Goal: Task Accomplishment & Management: Manage account settings

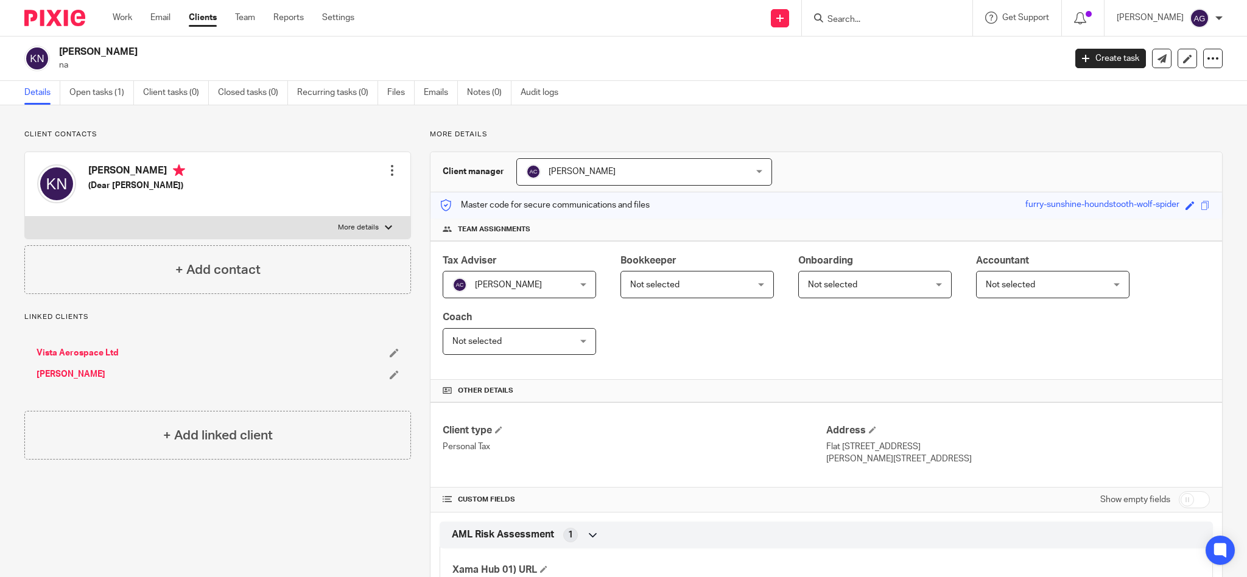
click at [905, 13] on form at bounding box center [892, 17] width 130 height 15
click at [885, 20] on input "Search" at bounding box center [882, 20] width 110 height 11
type input "[PERSON_NAME]"
click at [885, 49] on link at bounding box center [899, 47] width 151 height 18
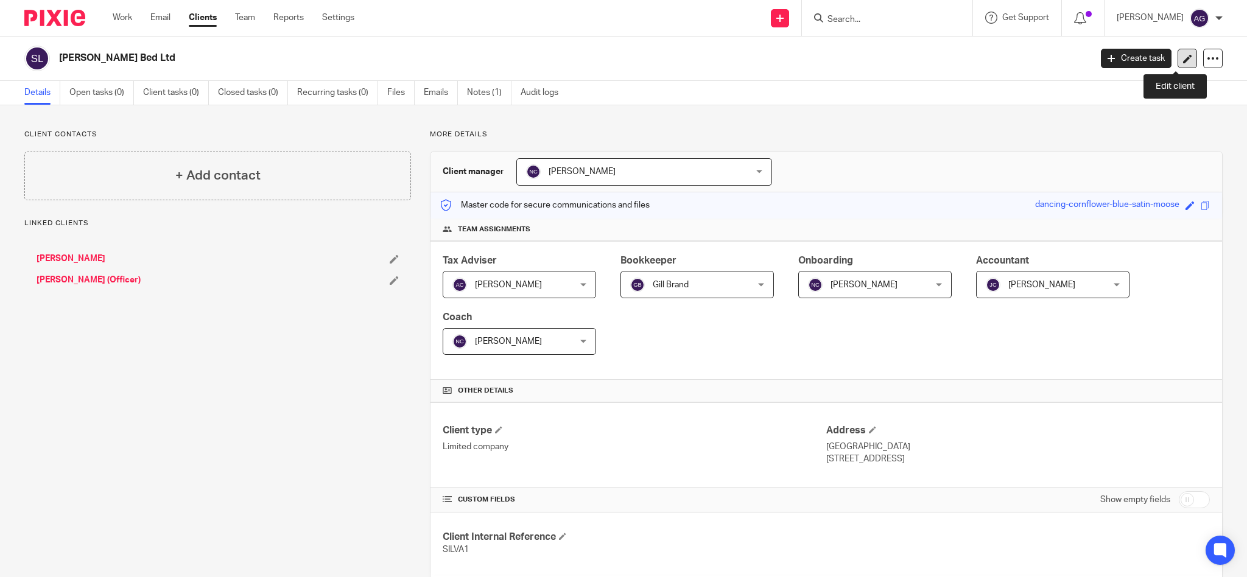
click at [1183, 55] on icon at bounding box center [1187, 58] width 9 height 9
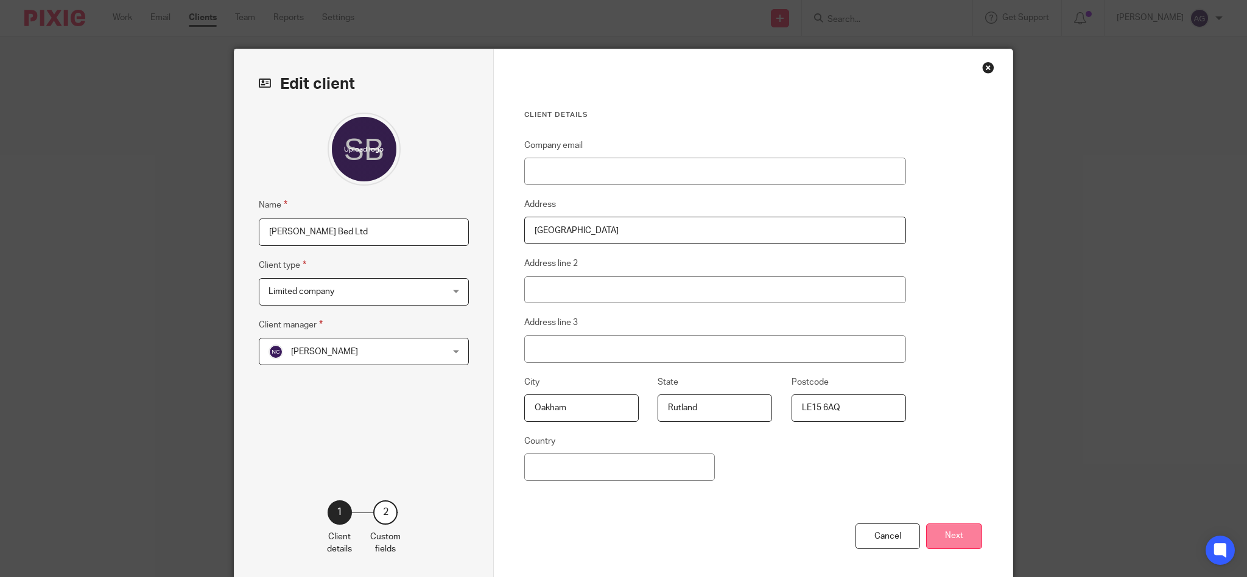
click at [938, 536] on button "Next" at bounding box center [954, 537] width 56 height 26
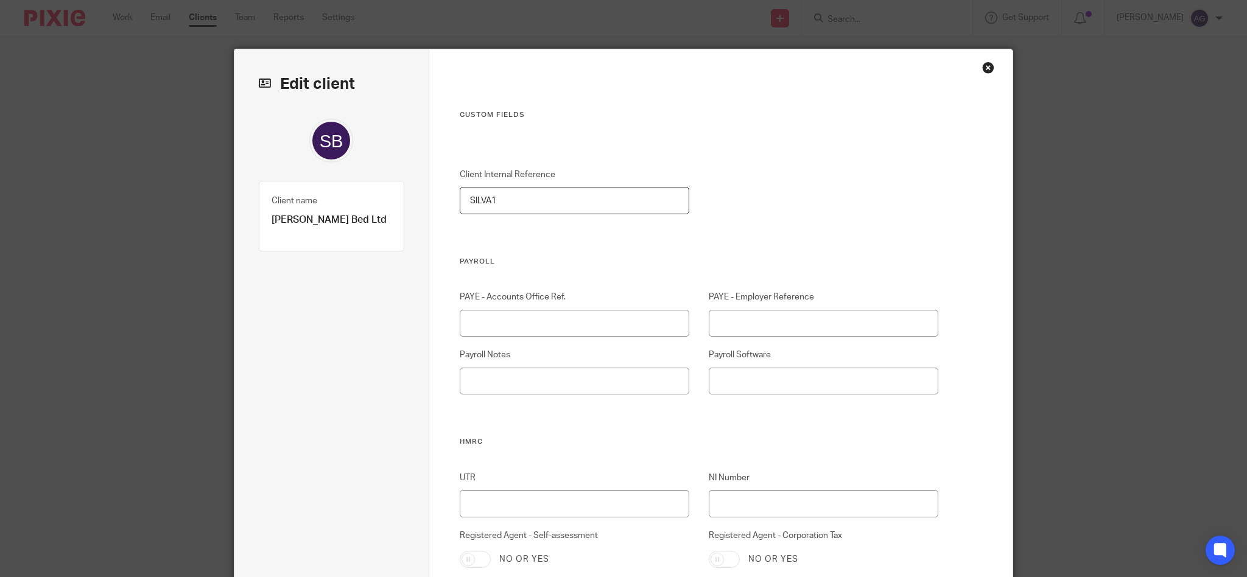
scroll to position [81, 0]
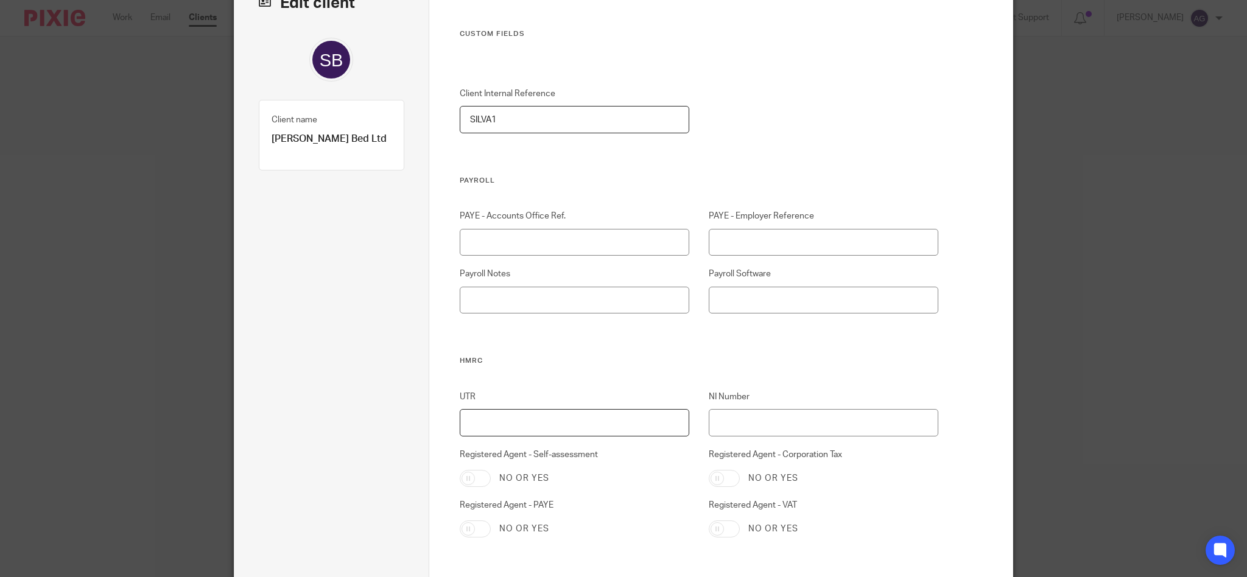
click at [587, 431] on input "UTR" at bounding box center [575, 422] width 230 height 27
click at [521, 426] on input "98501" at bounding box center [575, 422] width 230 height 27
type input "9850125200"
click at [796, 420] on input "NI Number" at bounding box center [824, 422] width 230 height 27
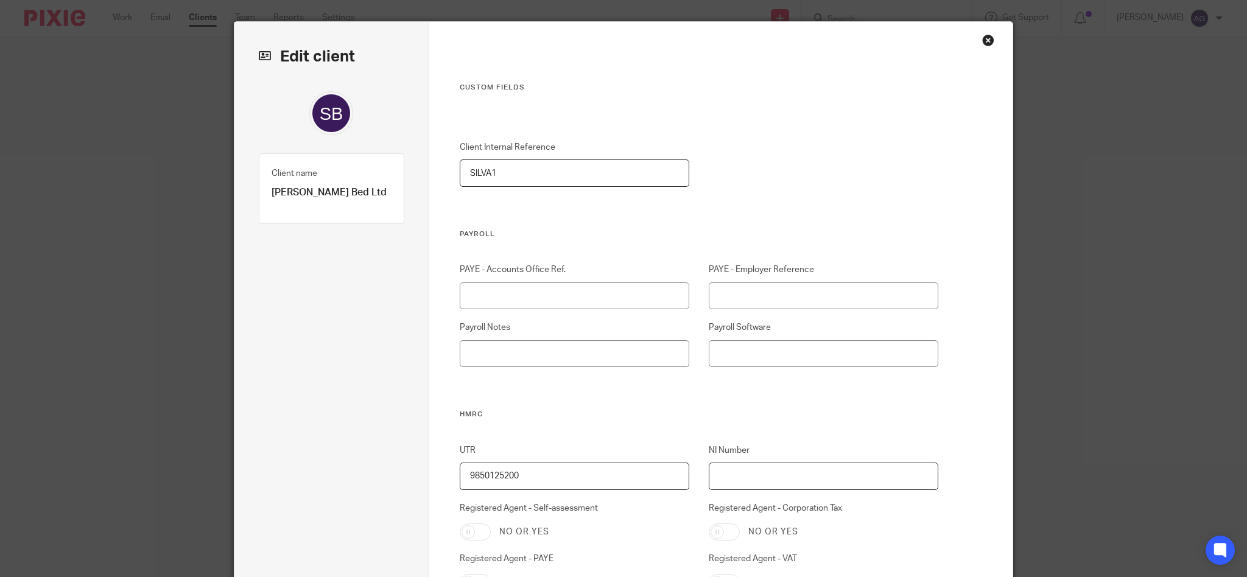
scroll to position [0, 0]
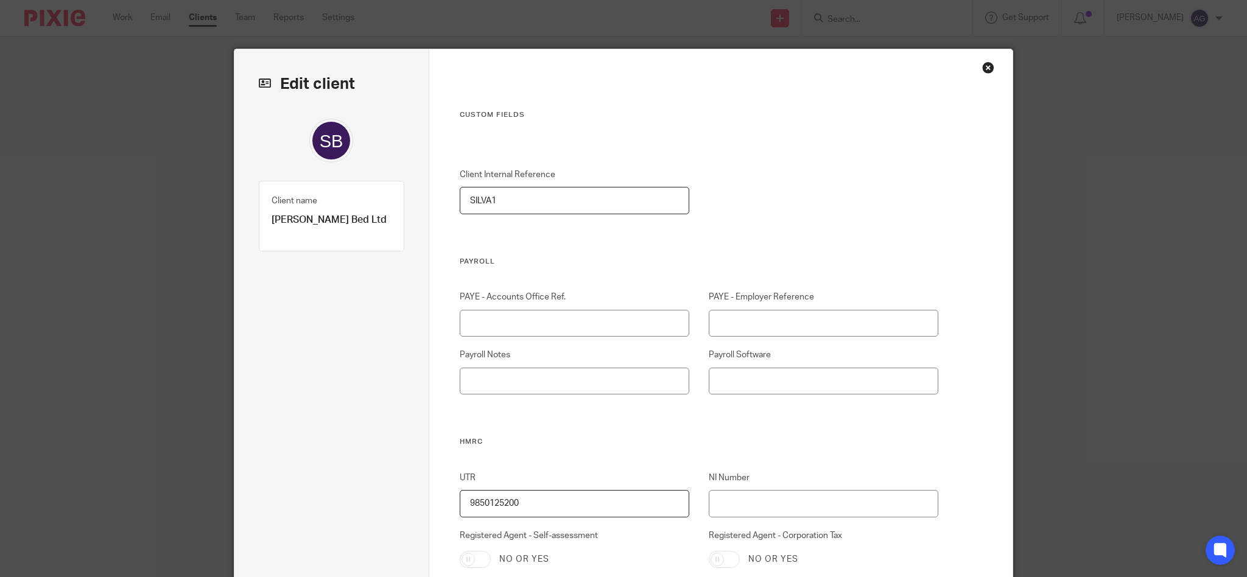
click at [982, 65] on div "Close this dialog window" at bounding box center [988, 68] width 12 height 12
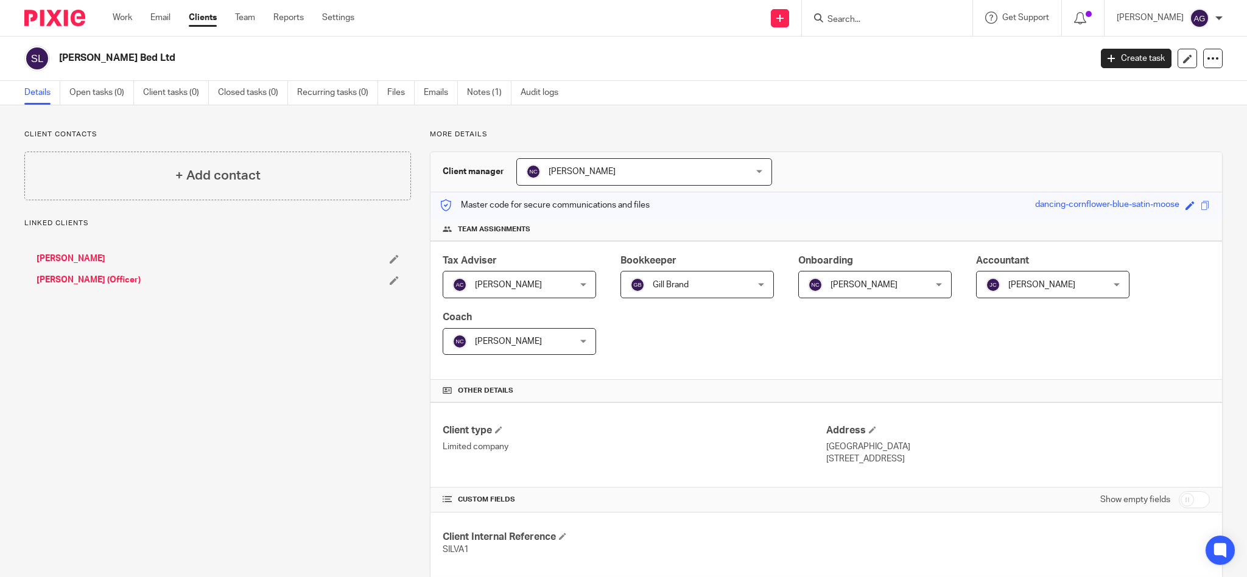
drag, startPoint x: 0, startPoint y: 0, endPoint x: 922, endPoint y: 20, distance: 921.8
click at [922, 20] on input "Search" at bounding box center [882, 20] width 110 height 11
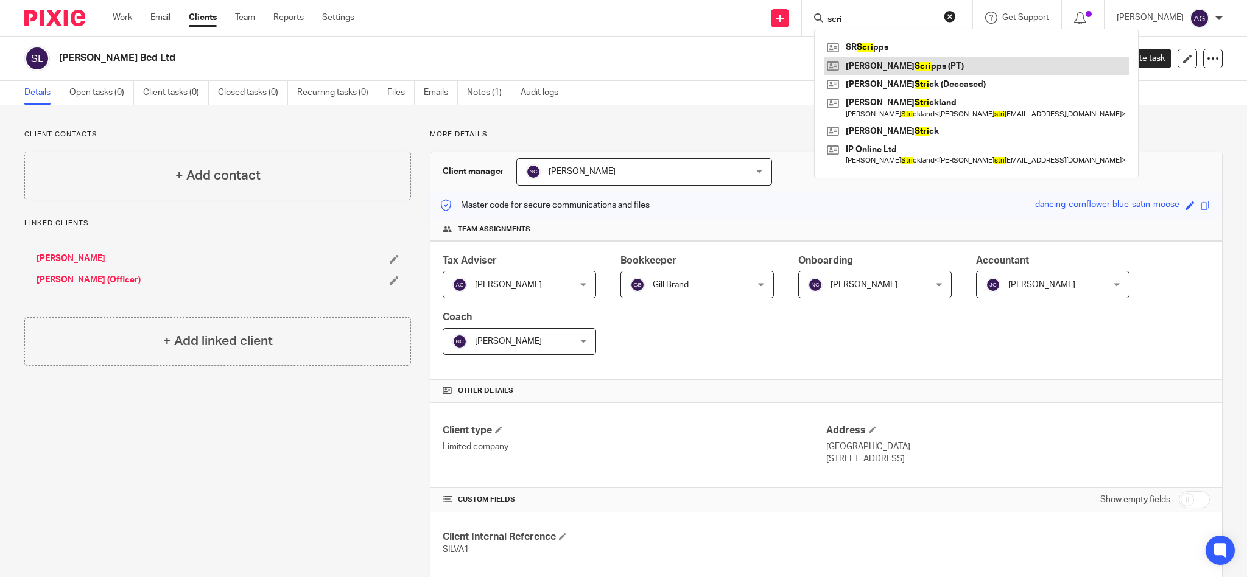
type input "scri"
click at [917, 67] on link at bounding box center [976, 66] width 305 height 18
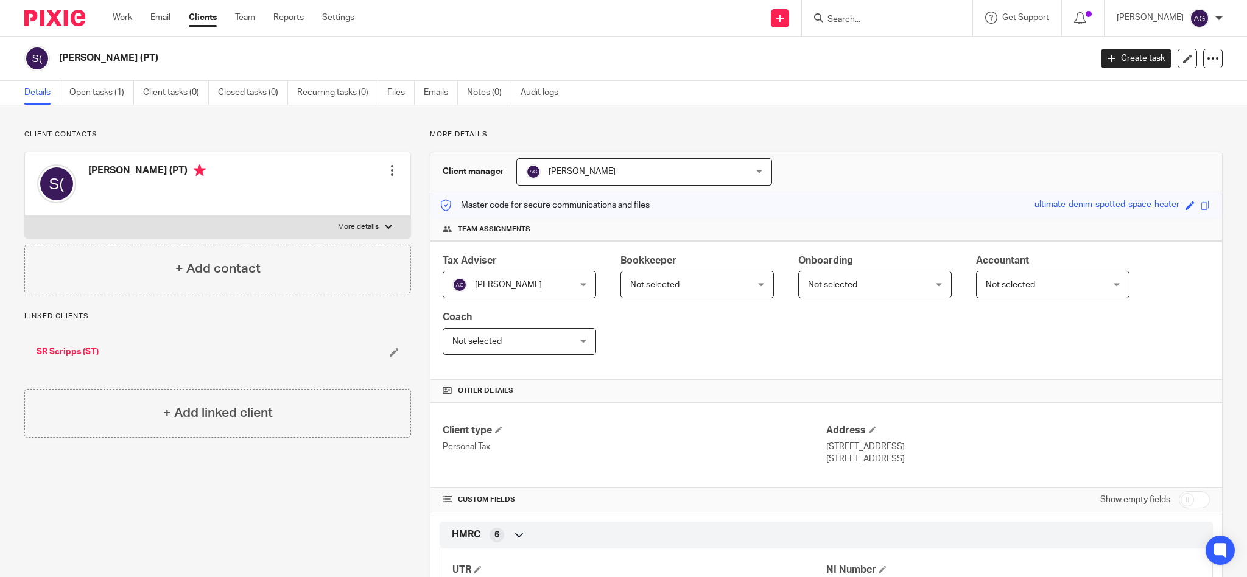
click at [79, 352] on link "SR Scripps (ST)" at bounding box center [68, 352] width 62 height 12
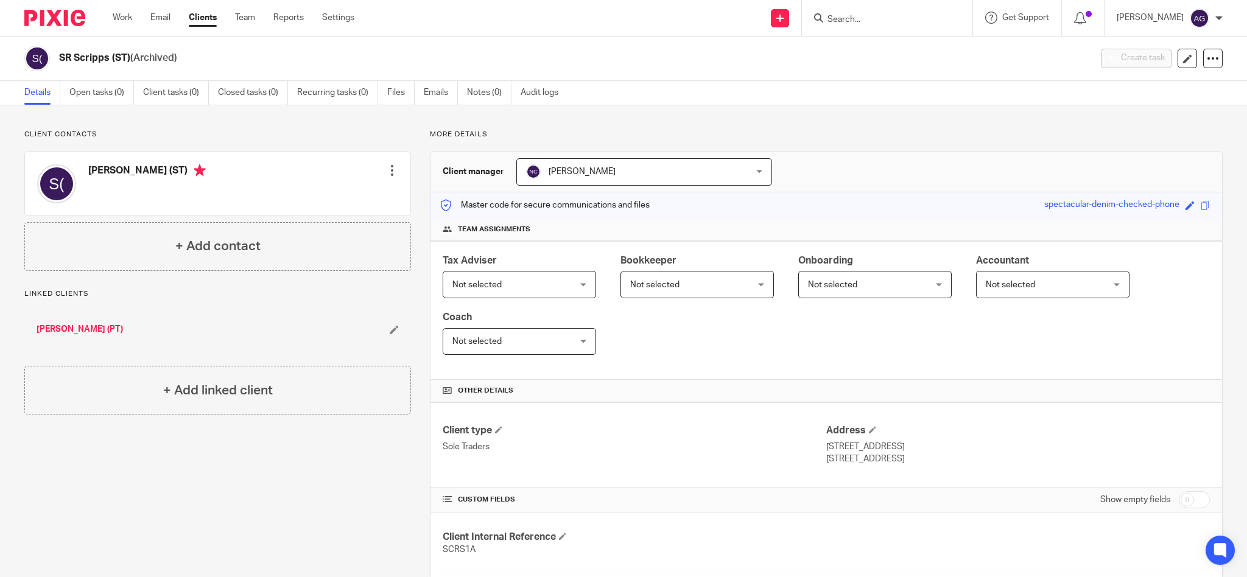
click at [892, 29] on div at bounding box center [887, 18] width 171 height 36
click at [892, 19] on input "Search" at bounding box center [882, 20] width 110 height 11
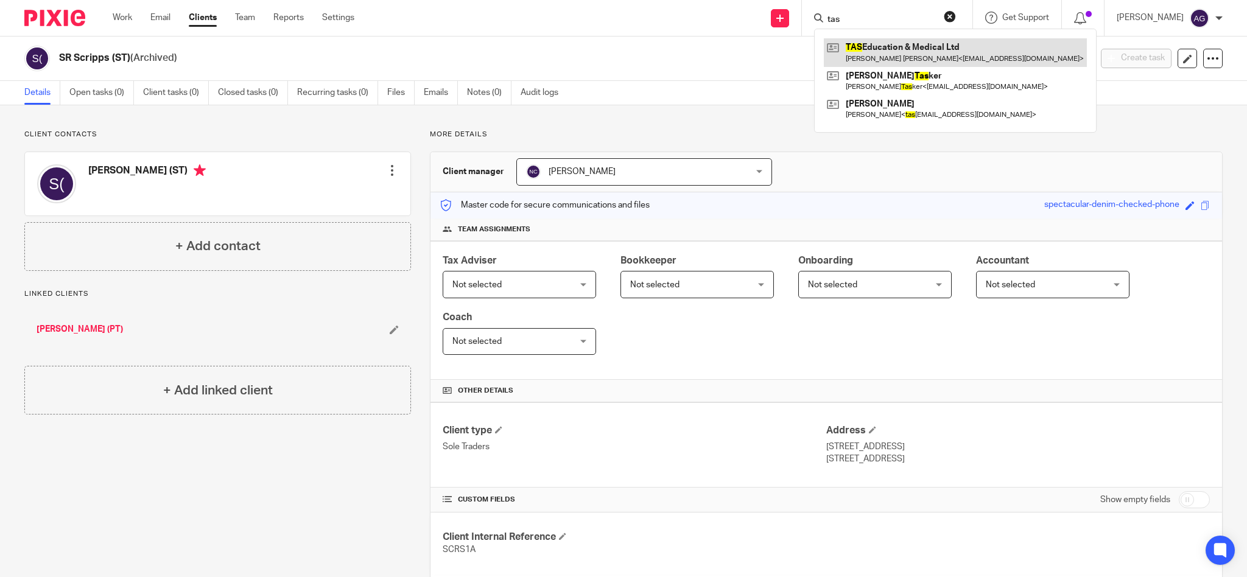
type input "tas"
click at [932, 53] on link at bounding box center [955, 52] width 263 height 28
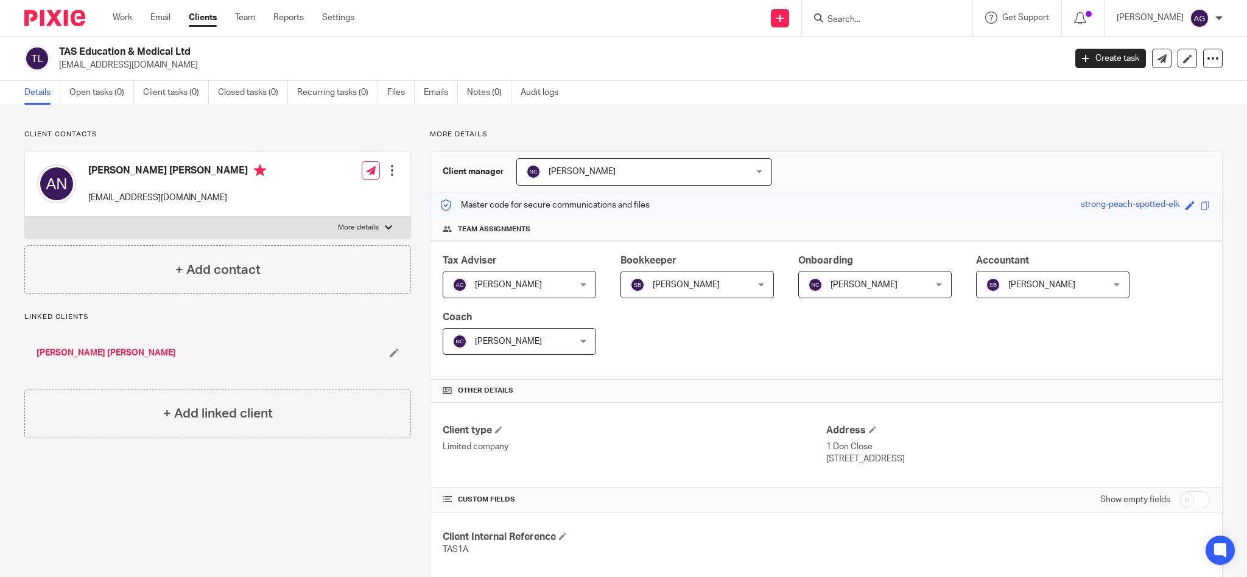
click at [761, 133] on p "More details" at bounding box center [826, 135] width 793 height 10
click at [904, 7] on div at bounding box center [887, 18] width 171 height 36
click at [901, 10] on form at bounding box center [892, 17] width 130 height 15
click at [902, 10] on form at bounding box center [892, 17] width 130 height 15
click at [891, 19] on input "Search" at bounding box center [882, 20] width 110 height 11
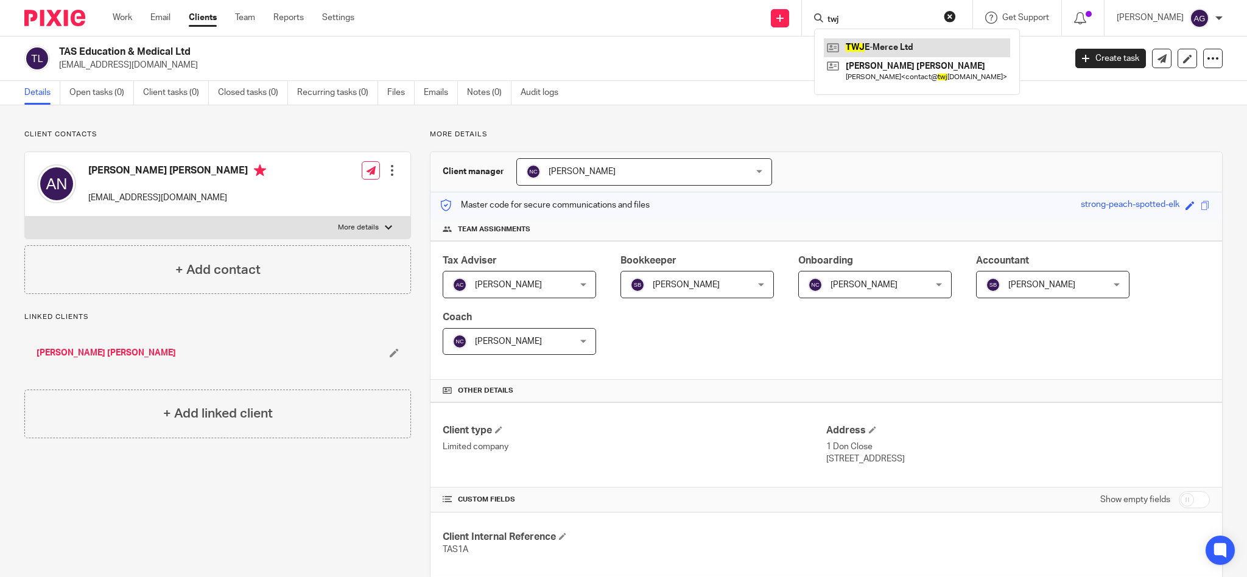
type input "twj"
click at [913, 51] on link at bounding box center [917, 47] width 186 height 18
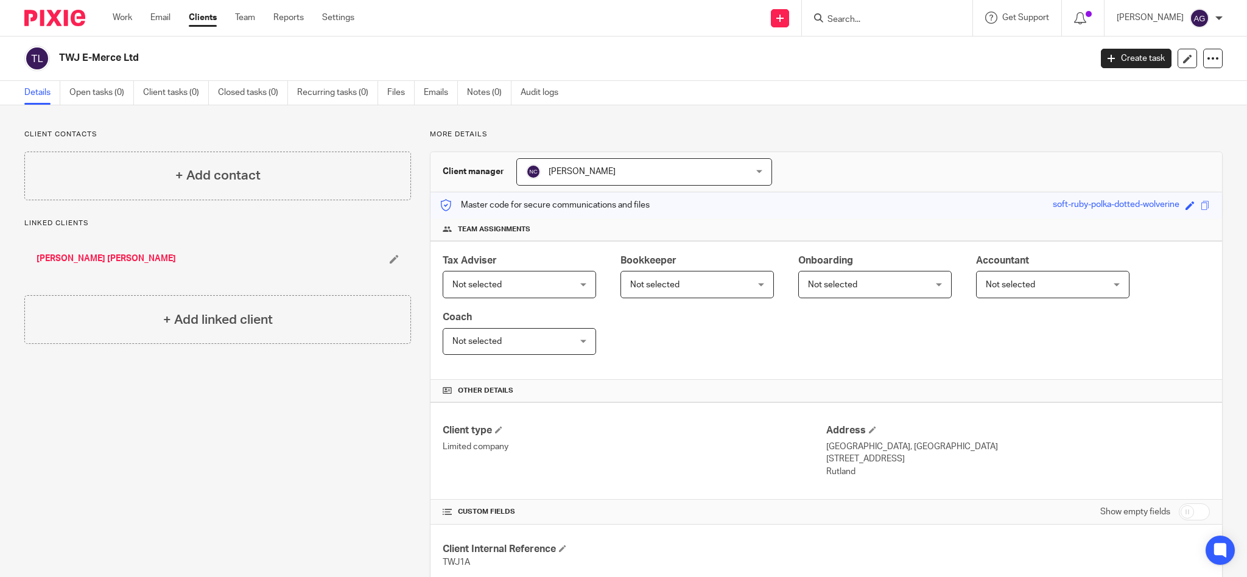
click at [114, 257] on link "[PERSON_NAME] [PERSON_NAME]" at bounding box center [106, 259] width 139 height 12
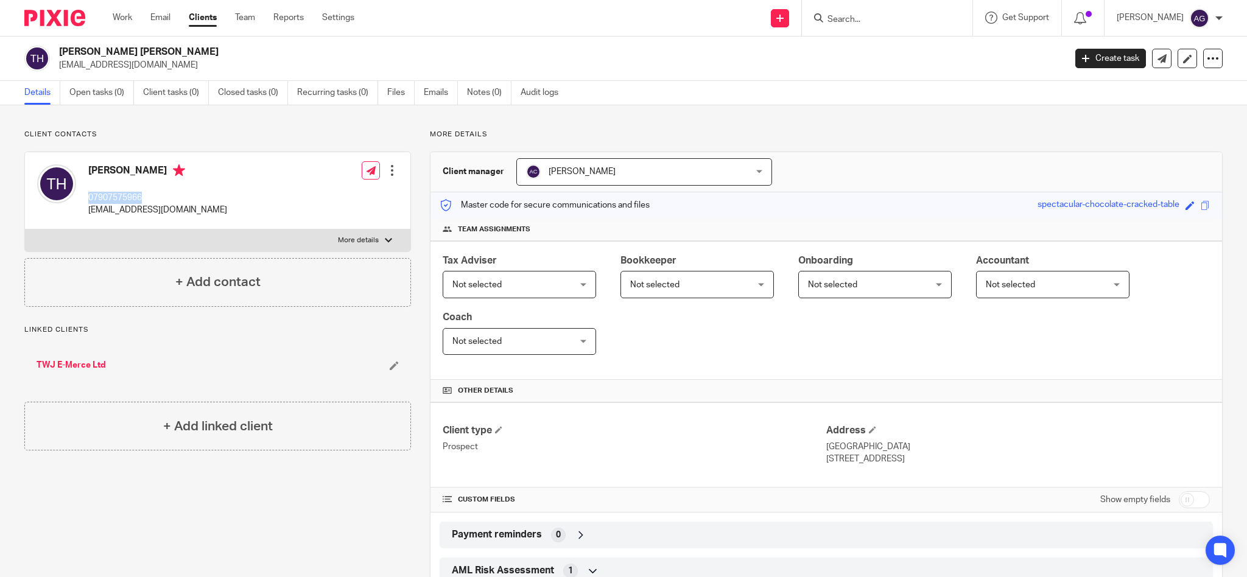
drag, startPoint x: 157, startPoint y: 200, endPoint x: 88, endPoint y: 197, distance: 68.3
click at [88, 197] on p "07907575966" at bounding box center [157, 198] width 139 height 12
copy p "07907575966"
click at [79, 366] on link "TWJ E-Merce Ltd" at bounding box center [71, 365] width 69 height 12
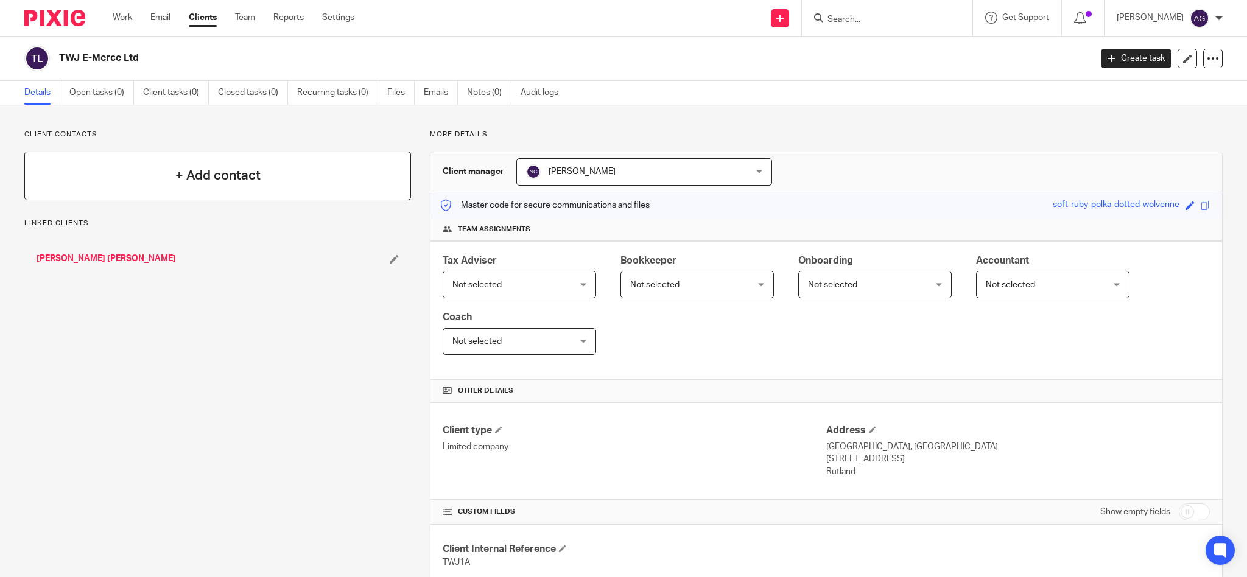
click at [260, 172] on div "+ Add contact" at bounding box center [217, 176] width 387 height 49
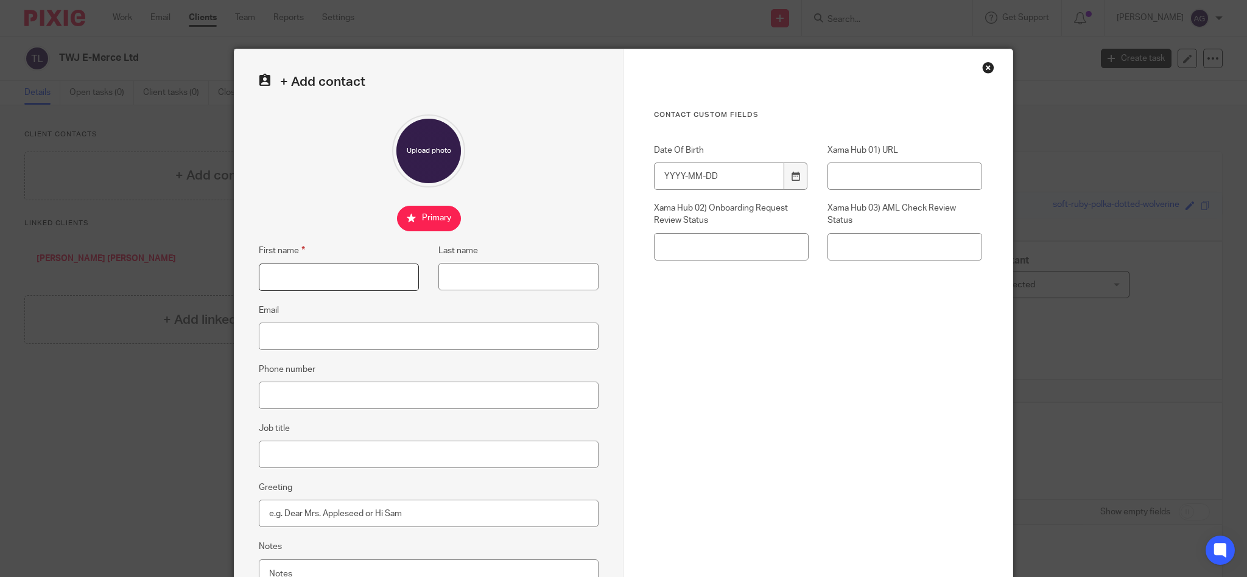
click at [356, 283] on input "First name" at bounding box center [339, 277] width 160 height 27
type input "Tom"
type input "Hindle"
click at [317, 337] on input "Email" at bounding box center [429, 336] width 340 height 27
paste input "07907575966"
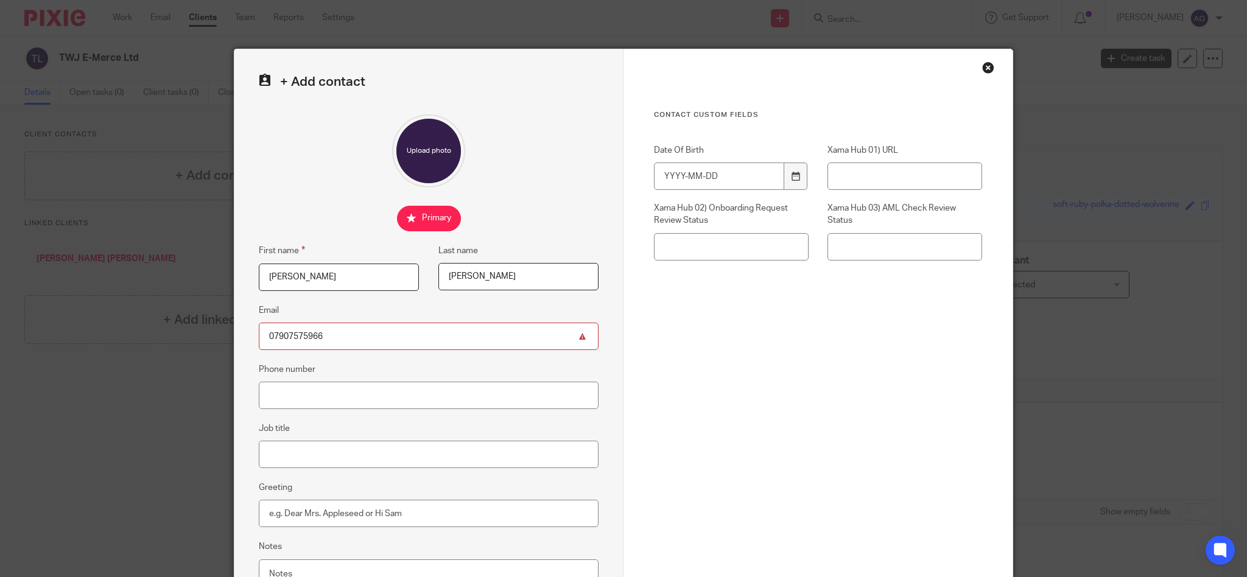
type input "07907575966"
click at [294, 393] on fieldset "Phone number" at bounding box center [429, 385] width 340 height 47
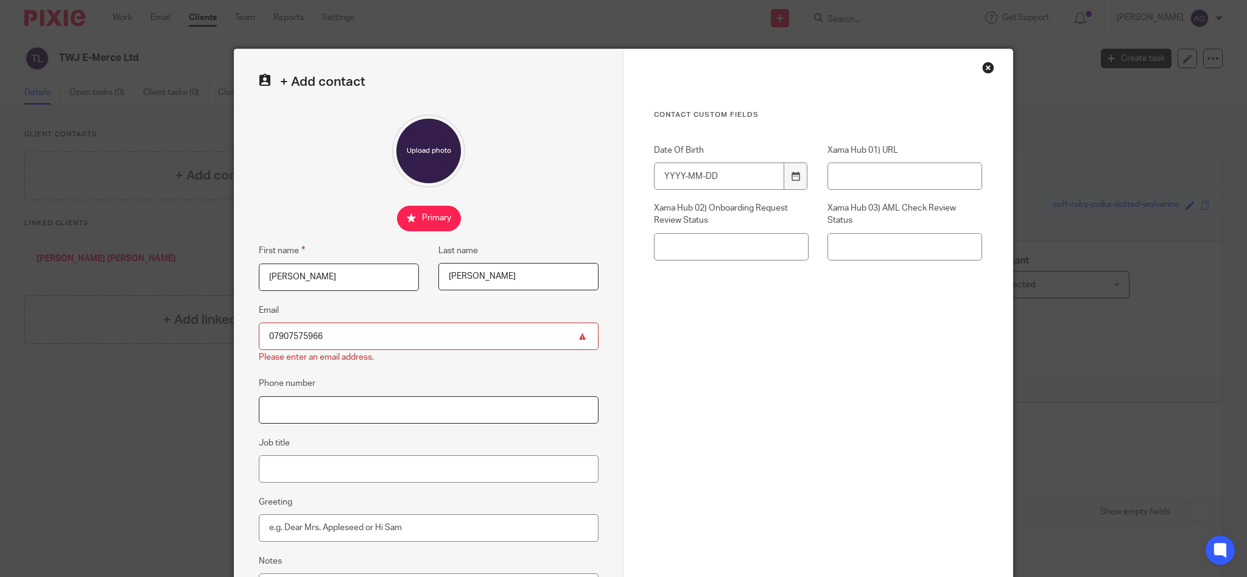
paste input "07907575966"
type input "07907575966"
drag, startPoint x: 354, startPoint y: 340, endPoint x: 150, endPoint y: 325, distance: 205.2
click at [150, 325] on div "+ Add contact First name Tom Last name Hindle Email 07907575966 Please enter an…" at bounding box center [623, 288] width 1247 height 577
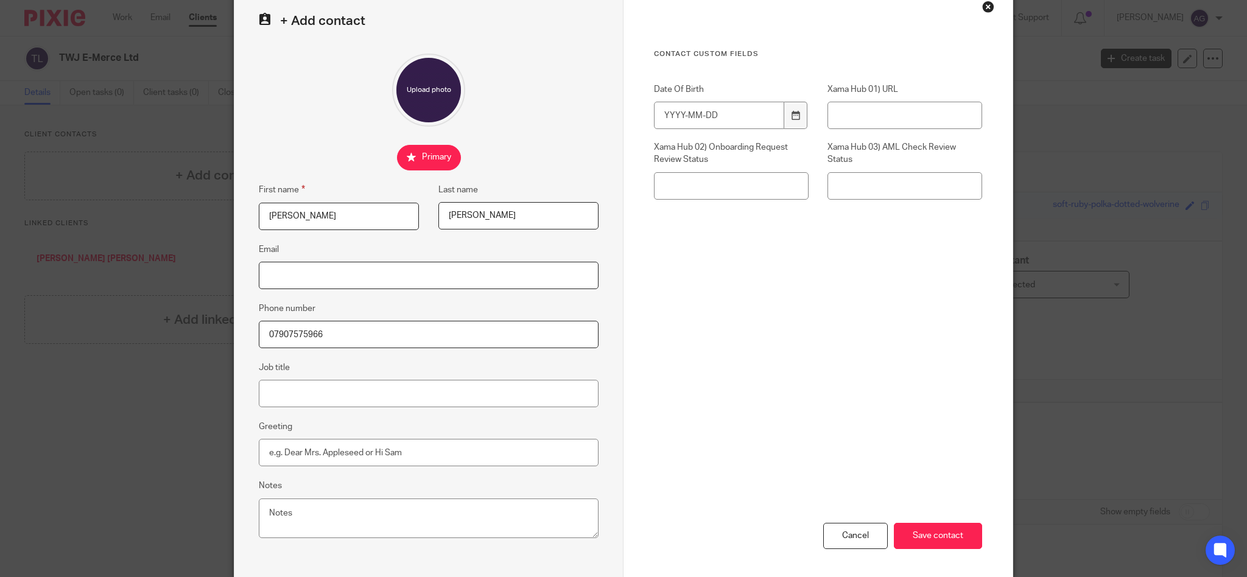
scroll to position [113, 0]
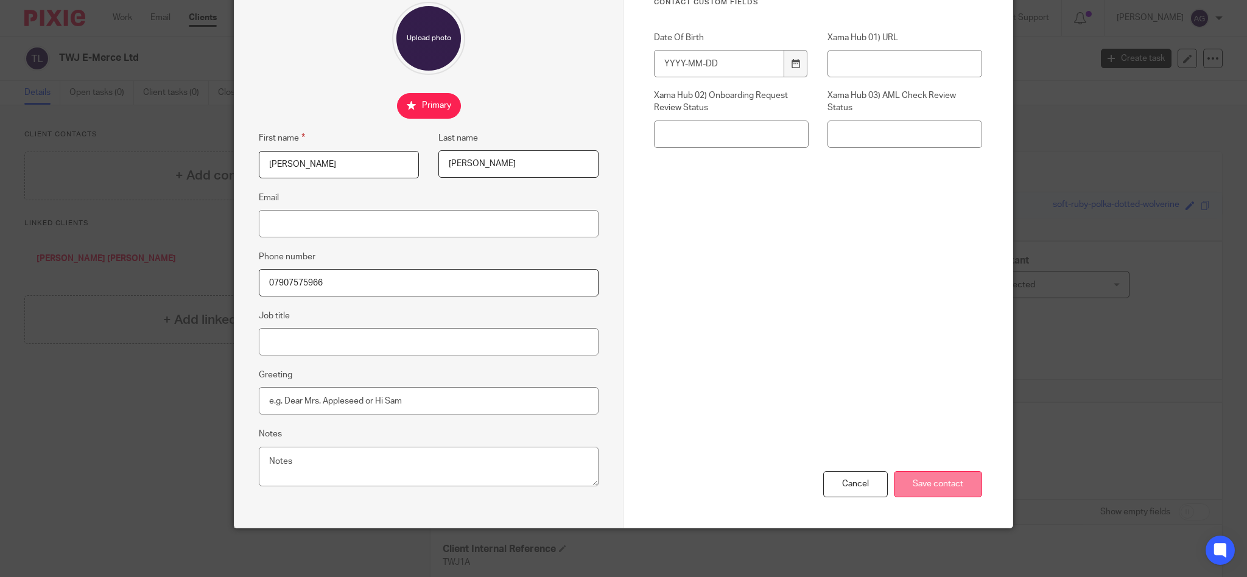
click at [901, 484] on input "Save contact" at bounding box center [938, 484] width 88 height 26
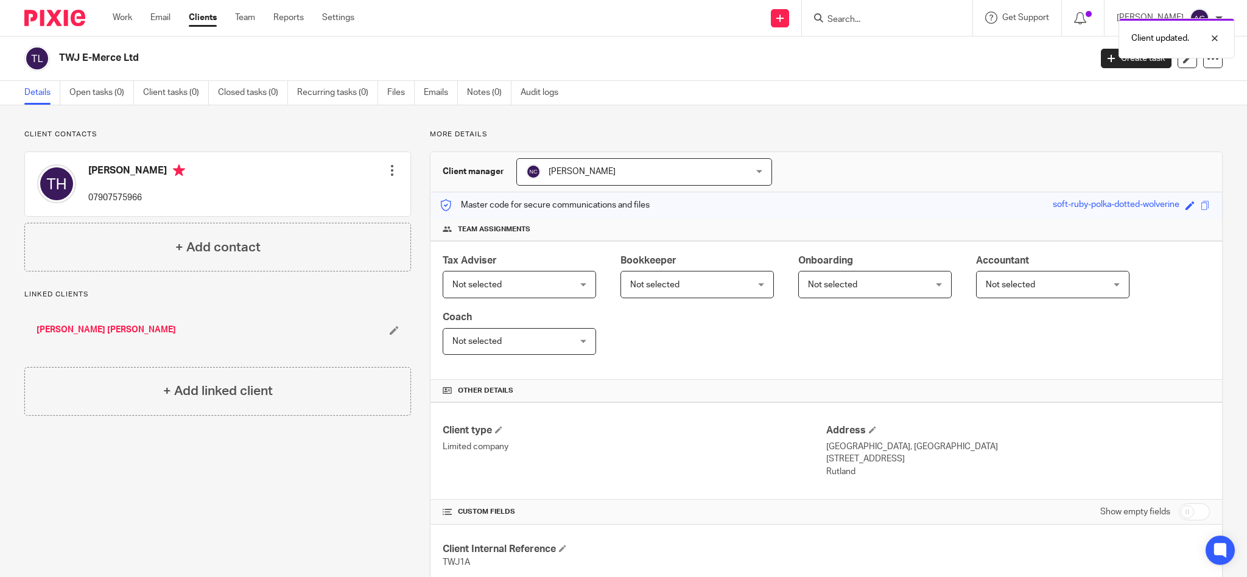
click at [106, 323] on div "[PERSON_NAME] [PERSON_NAME]" at bounding box center [217, 330] width 387 height 37
click at [105, 328] on link "[PERSON_NAME] [PERSON_NAME]" at bounding box center [106, 330] width 139 height 12
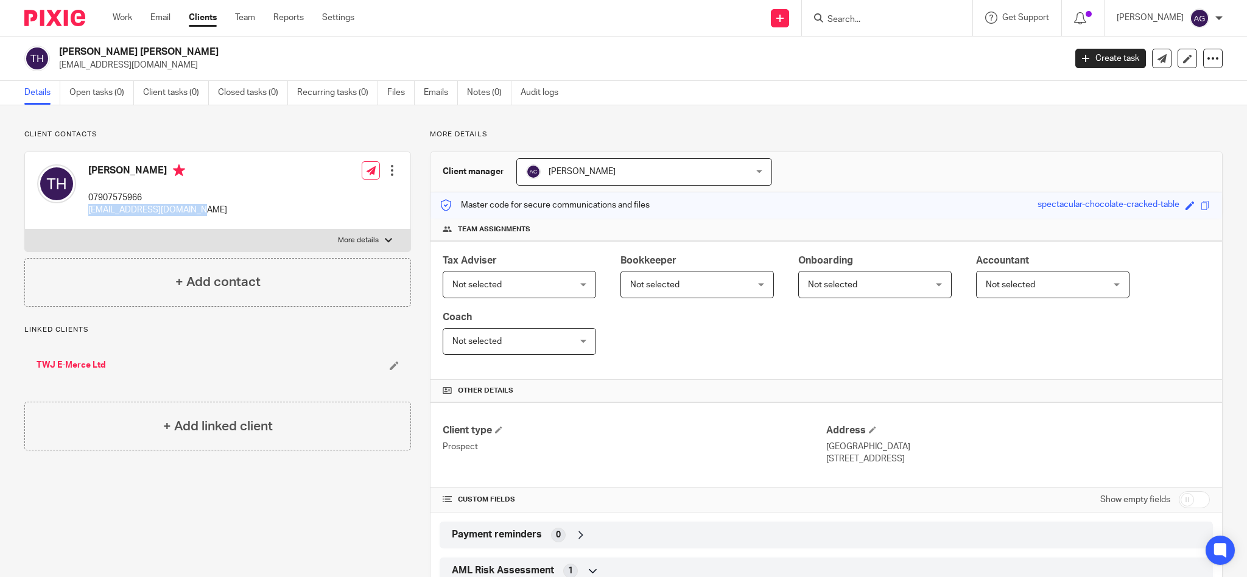
drag, startPoint x: 202, startPoint y: 210, endPoint x: 88, endPoint y: 214, distance: 114.0
click at [88, 214] on div "[PERSON_NAME] [PHONE_NUMBER] [EMAIL_ADDRESS][DOMAIN_NAME] Edit contact Create c…" at bounding box center [218, 190] width 386 height 77
copy p "[EMAIL_ADDRESS][DOMAIN_NAME]"
click at [93, 366] on link "TWJ E-Merce Ltd" at bounding box center [71, 365] width 69 height 12
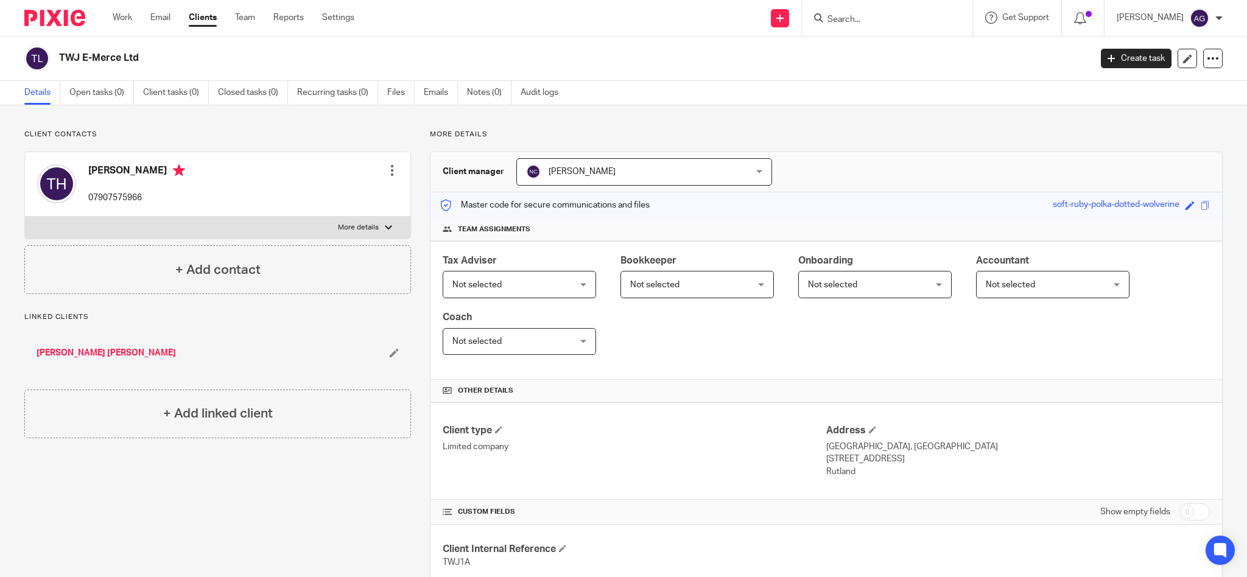
click at [386, 170] on div at bounding box center [392, 170] width 12 height 12
click at [338, 199] on link "Edit contact" at bounding box center [333, 198] width 116 height 18
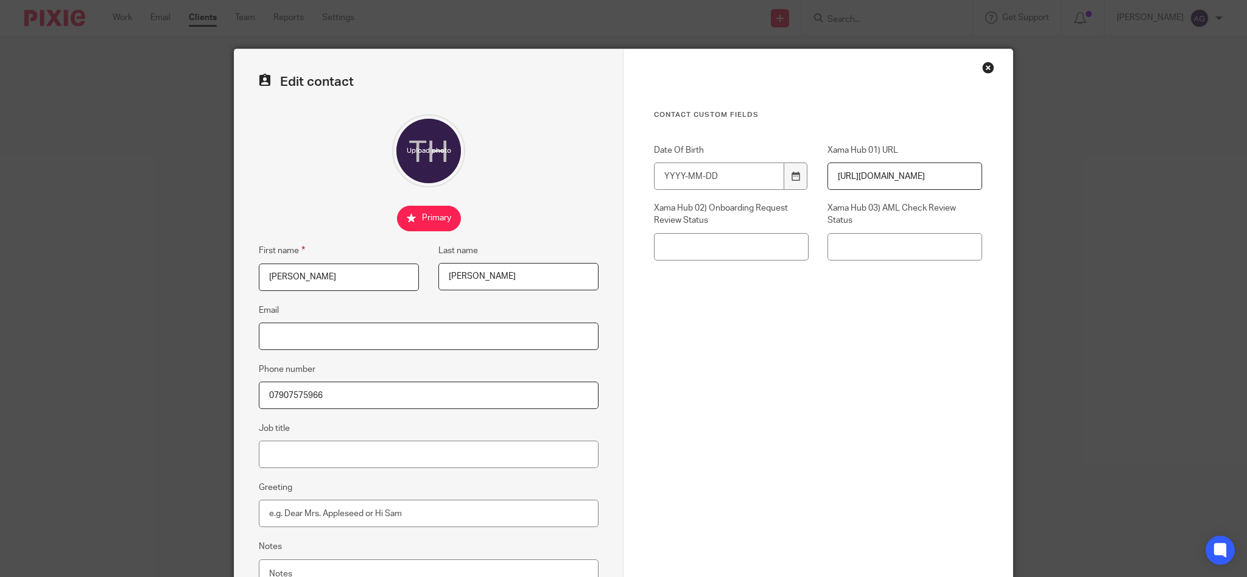
click at [353, 330] on input "Email" at bounding box center [429, 336] width 340 height 27
paste input "[EMAIL_ADDRESS][DOMAIN_NAME]"
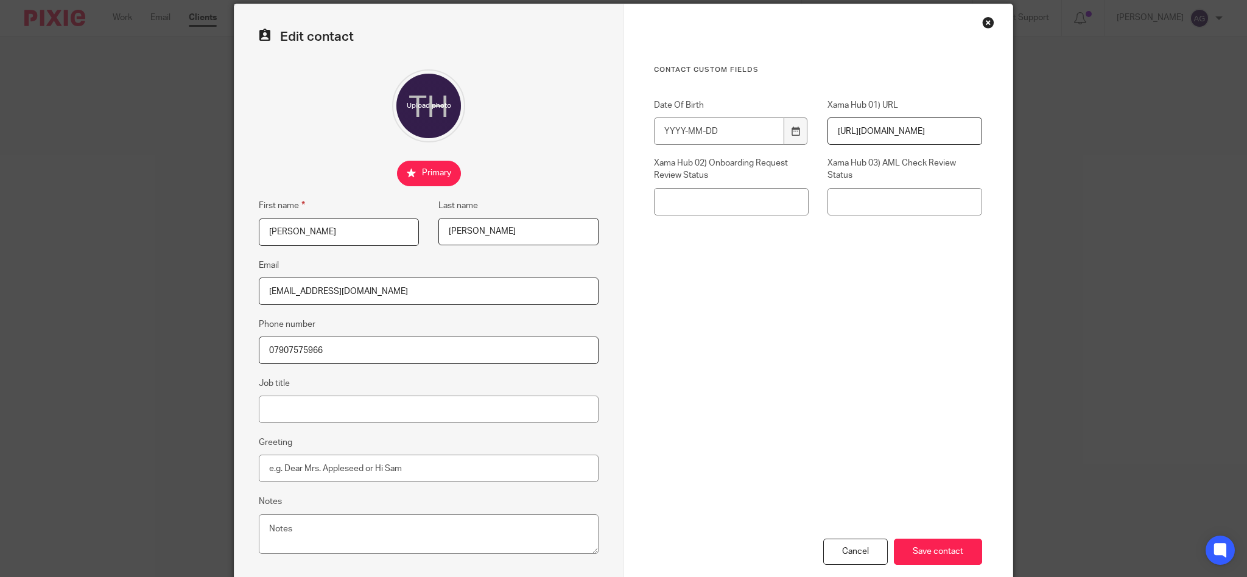
scroll to position [113, 0]
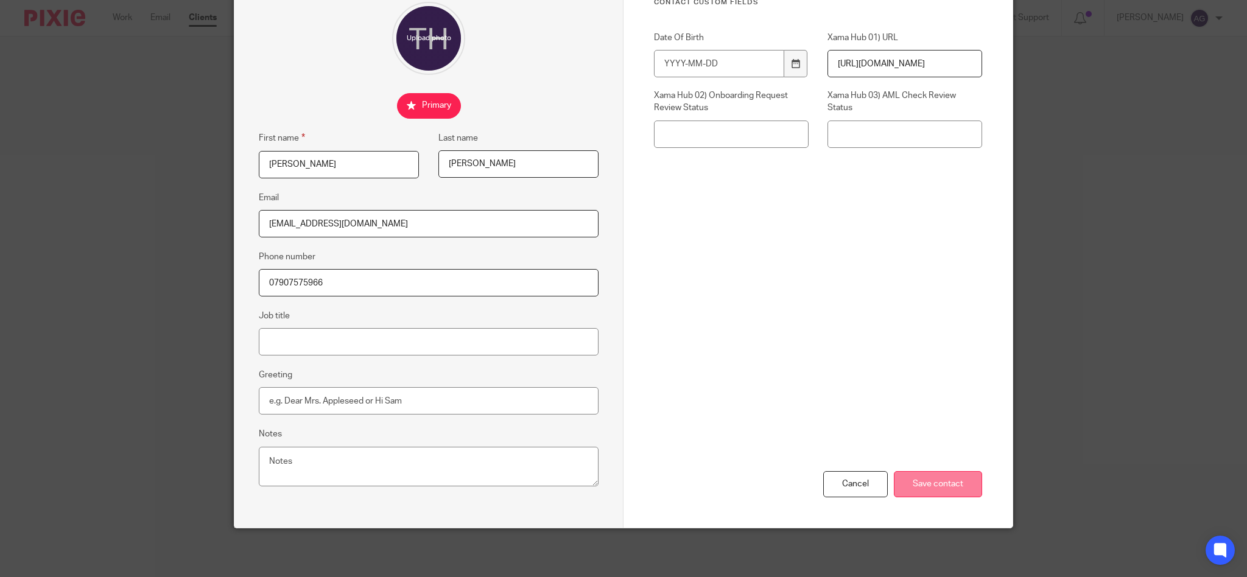
type input "contact@twje-merce.co.uk"
click at [919, 487] on input "Save contact" at bounding box center [938, 484] width 88 height 26
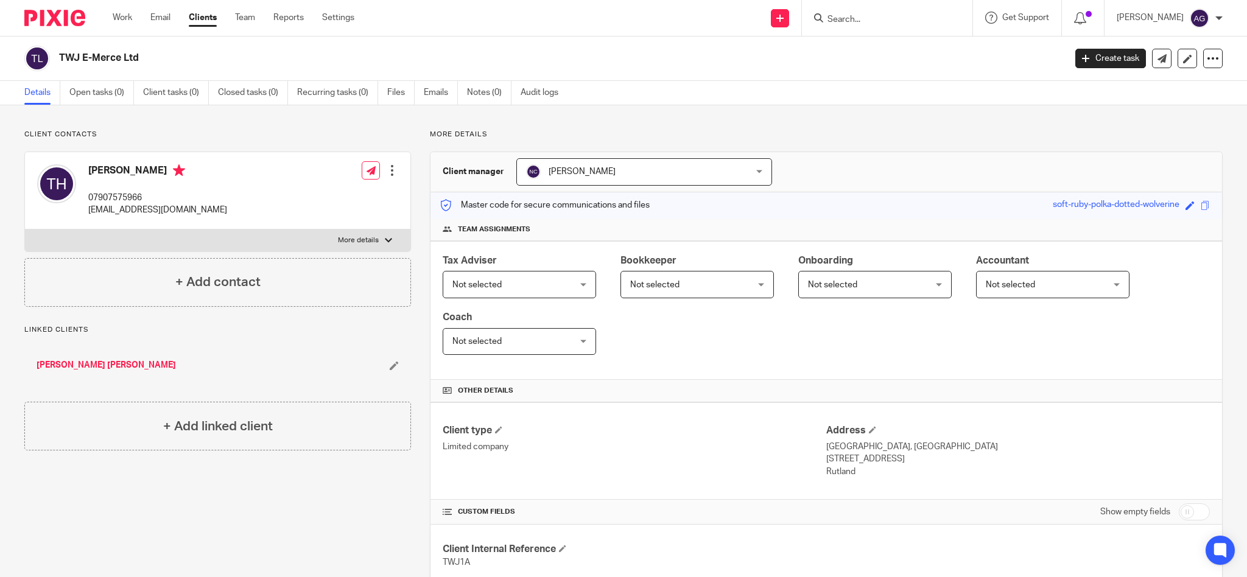
click at [869, 15] on input "Search" at bounding box center [882, 20] width 110 height 11
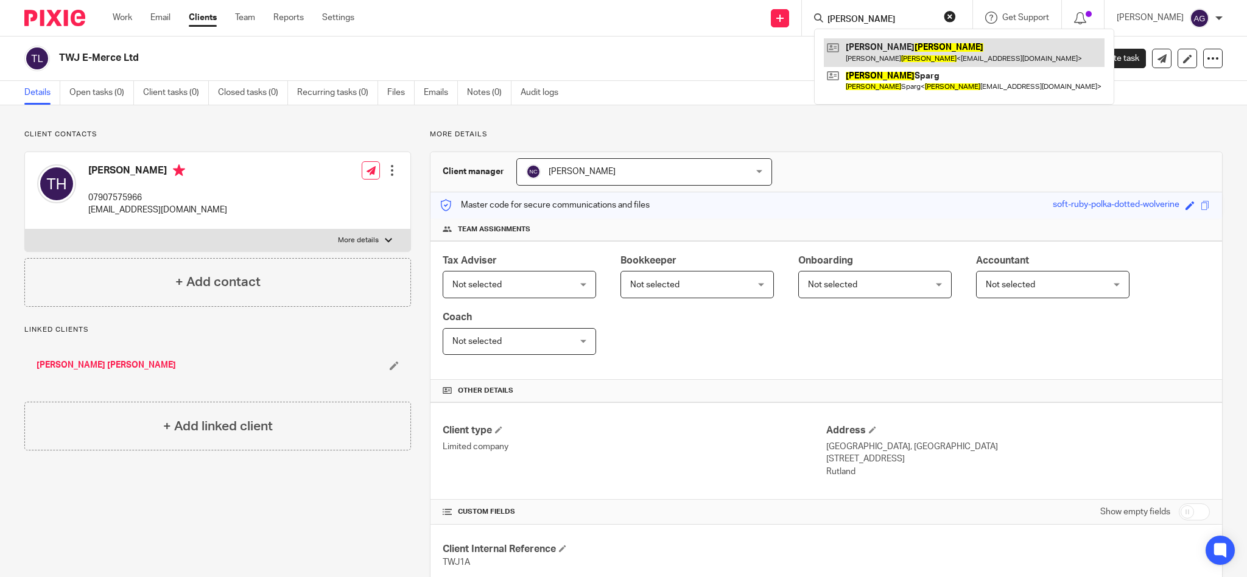
type input "[PERSON_NAME]"
click at [951, 54] on link at bounding box center [964, 52] width 281 height 28
